Goal: Complete application form

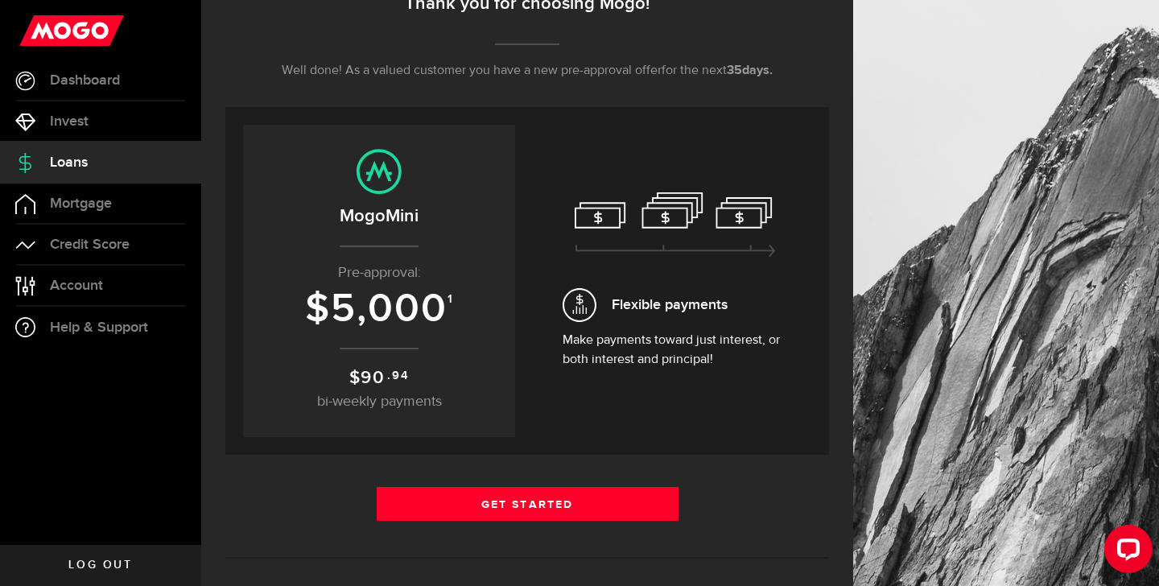
scroll to position [233, 0]
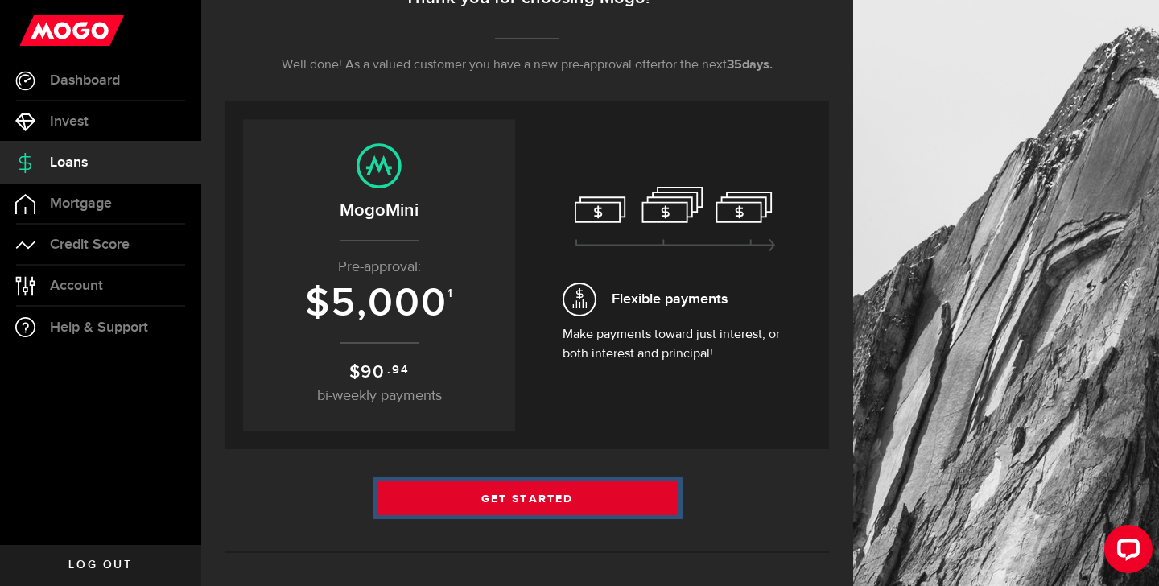
click at [473, 493] on link "Get Started" at bounding box center [528, 498] width 302 height 34
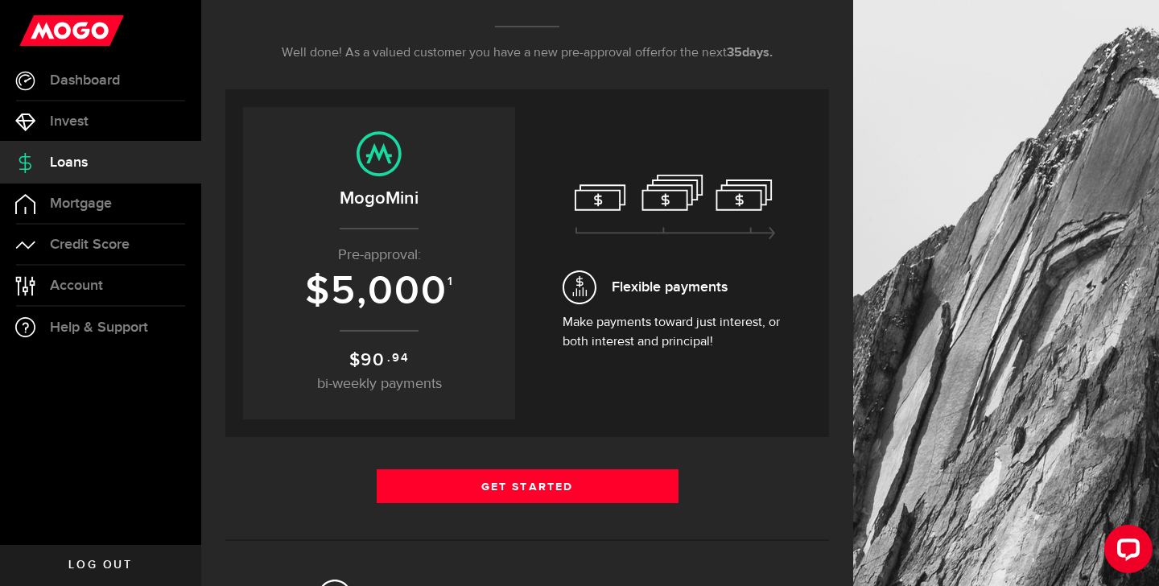
scroll to position [255, 0]
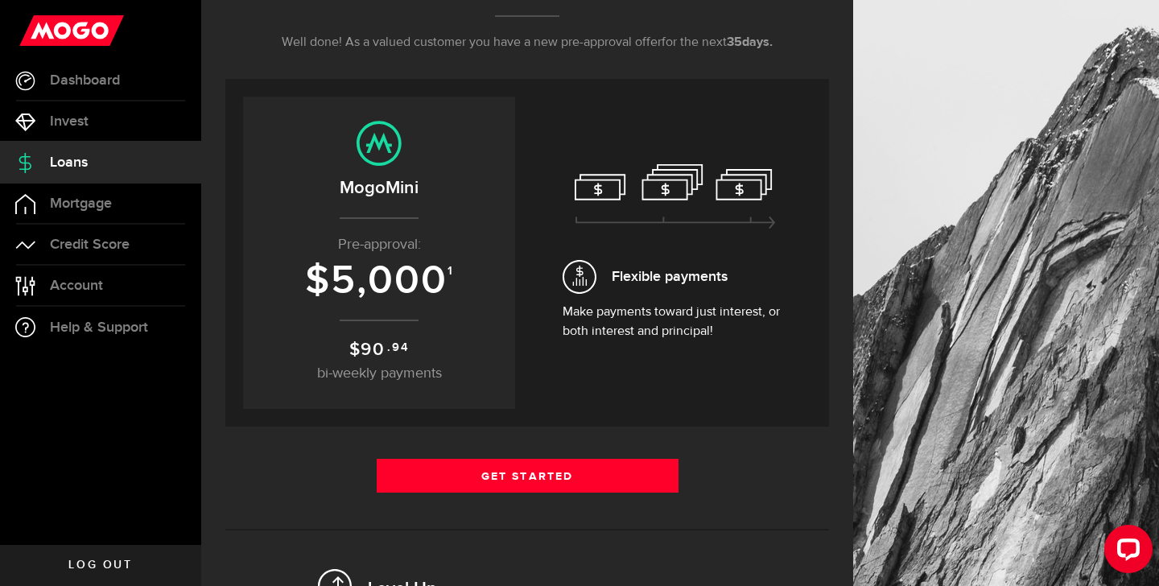
click at [671, 333] on p "Make payments toward just interest, or both interest and principal!" at bounding box center [675, 322] width 225 height 39
click at [378, 359] on span "90" at bounding box center [373, 350] width 25 height 22
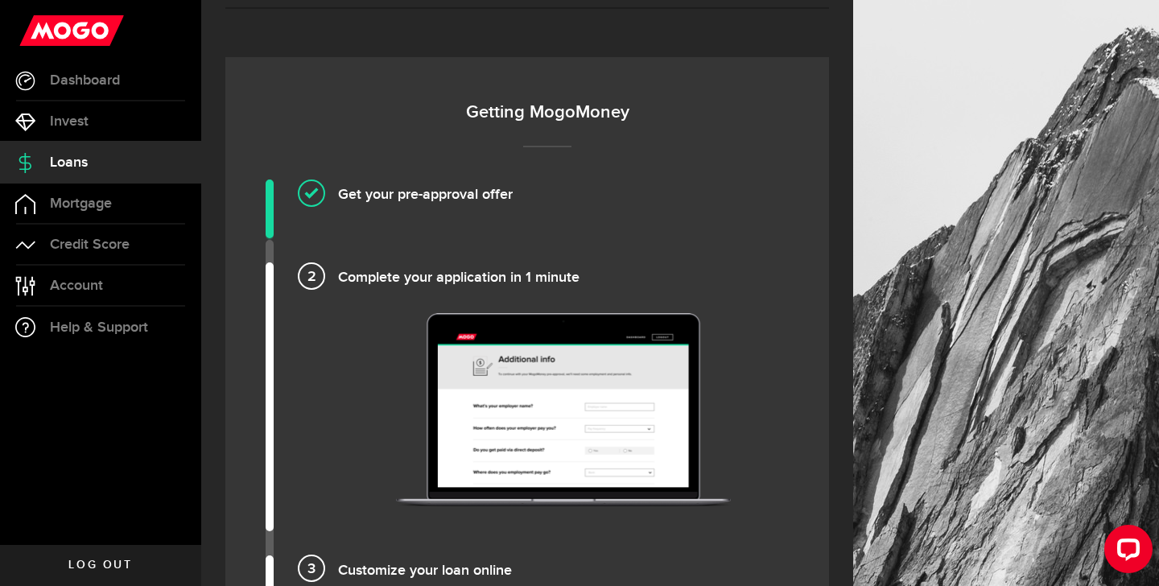
scroll to position [1180, 0]
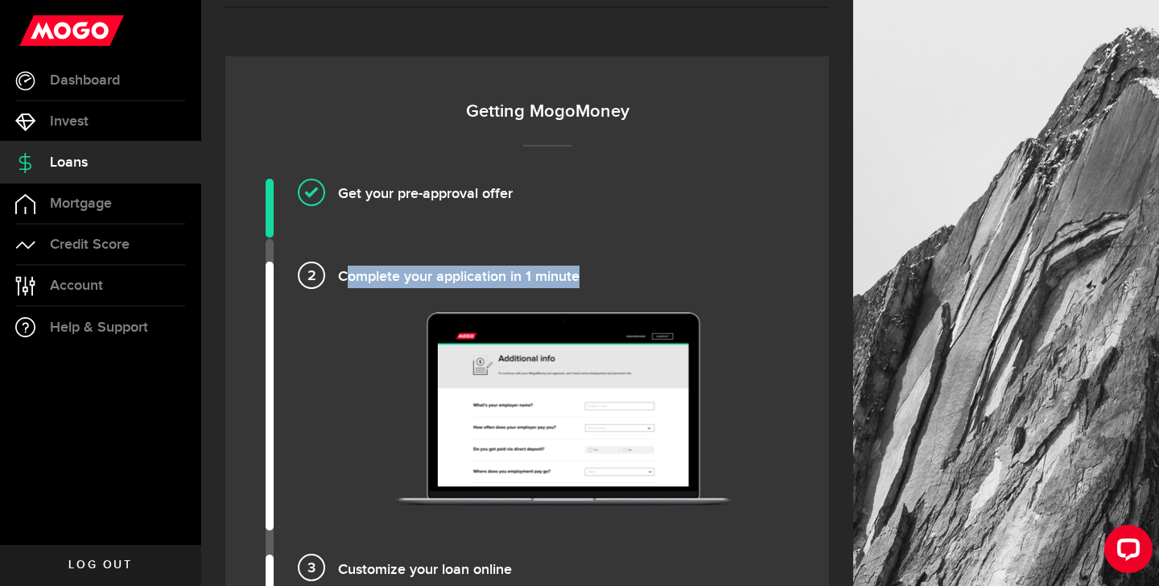
drag, startPoint x: 349, startPoint y: 283, endPoint x: 580, endPoint y: 299, distance: 230.8
click at [570, 295] on li "Complete your application in 1 minute" at bounding box center [547, 396] width 563 height 268
click at [325, 284] on li "Complete your application in 1 minute" at bounding box center [547, 396] width 563 height 268
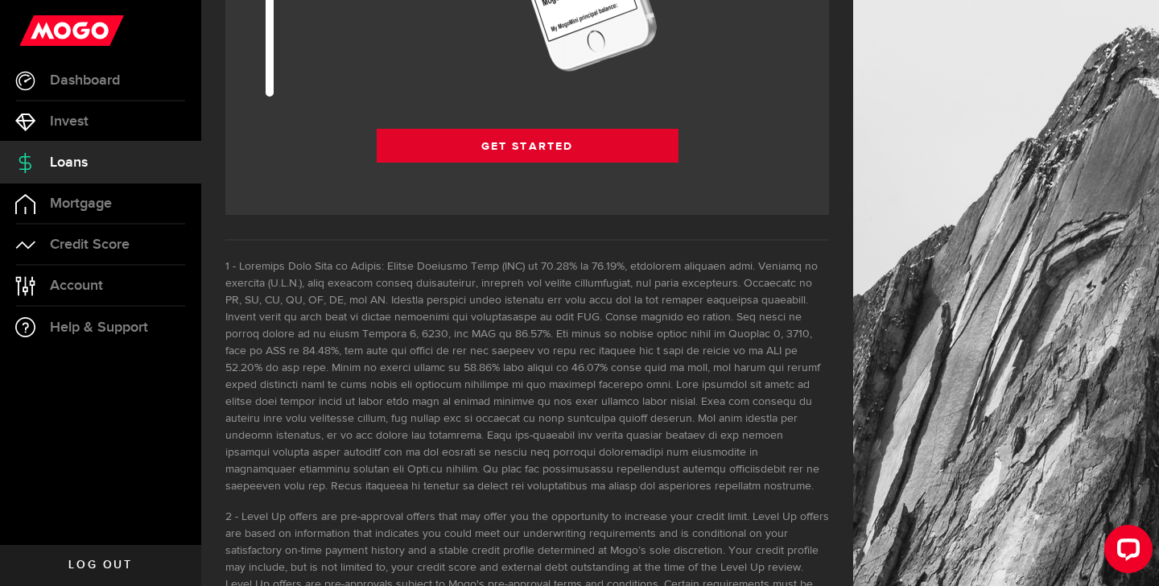
scroll to position [2472, 0]
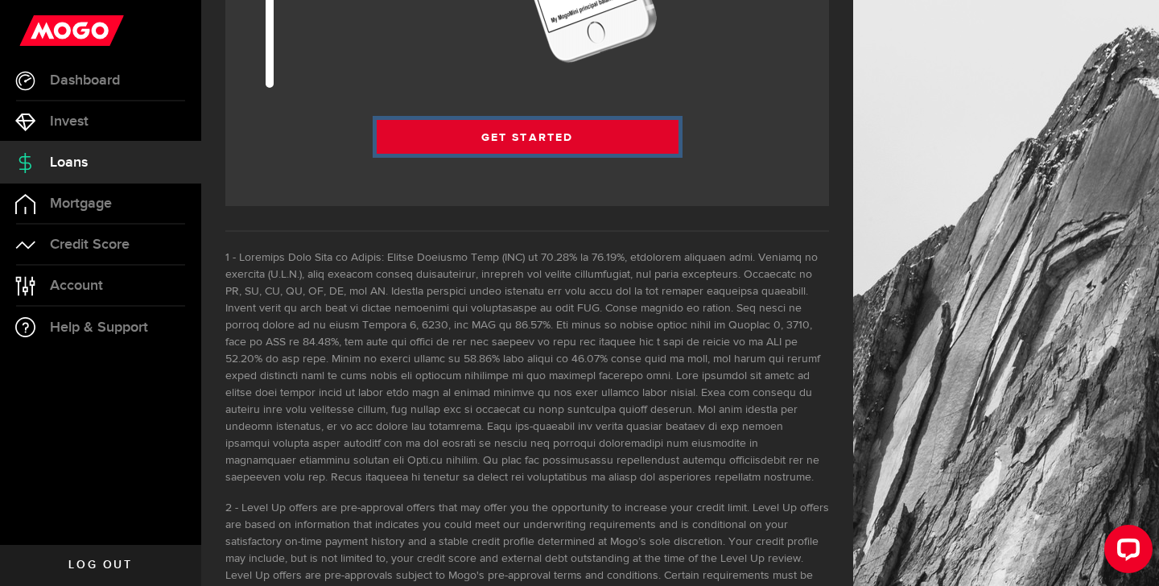
click at [542, 130] on link "Get Started" at bounding box center [528, 137] width 302 height 34
